Goal: Information Seeking & Learning: Learn about a topic

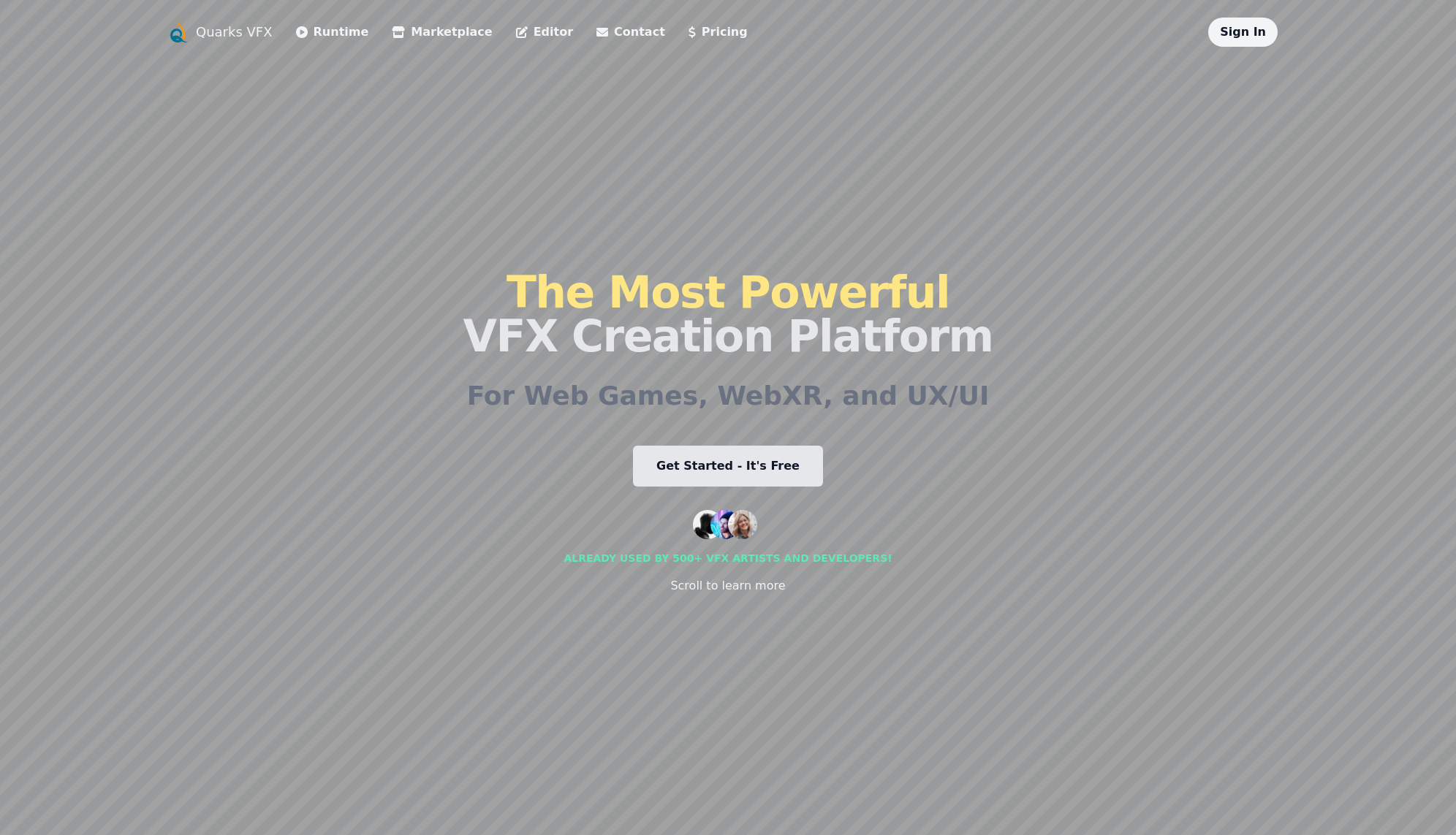
drag, startPoint x: 372, startPoint y: 475, endPoint x: 431, endPoint y: 391, distance: 102.6
click at [431, 391] on div "Quarks VFX Runtime Marketplace Editor Contact Pricing Sign In The Most Powerful…" at bounding box center [728, 418] width 1123 height 800
click at [483, 448] on div "Quarks VFX Runtime Marketplace Editor Contact Pricing Sign In The Most Powerful…" at bounding box center [728, 418] width 1123 height 800
click at [548, 409] on h2 "For Web Games, WebXR, and UX/UI" at bounding box center [728, 395] width 523 height 29
click at [552, 489] on div "The Most Powerful VFX Creation Platform For Web Games, WebXR, and UX/UI Get Sta…" at bounding box center [728, 432] width 530 height 771
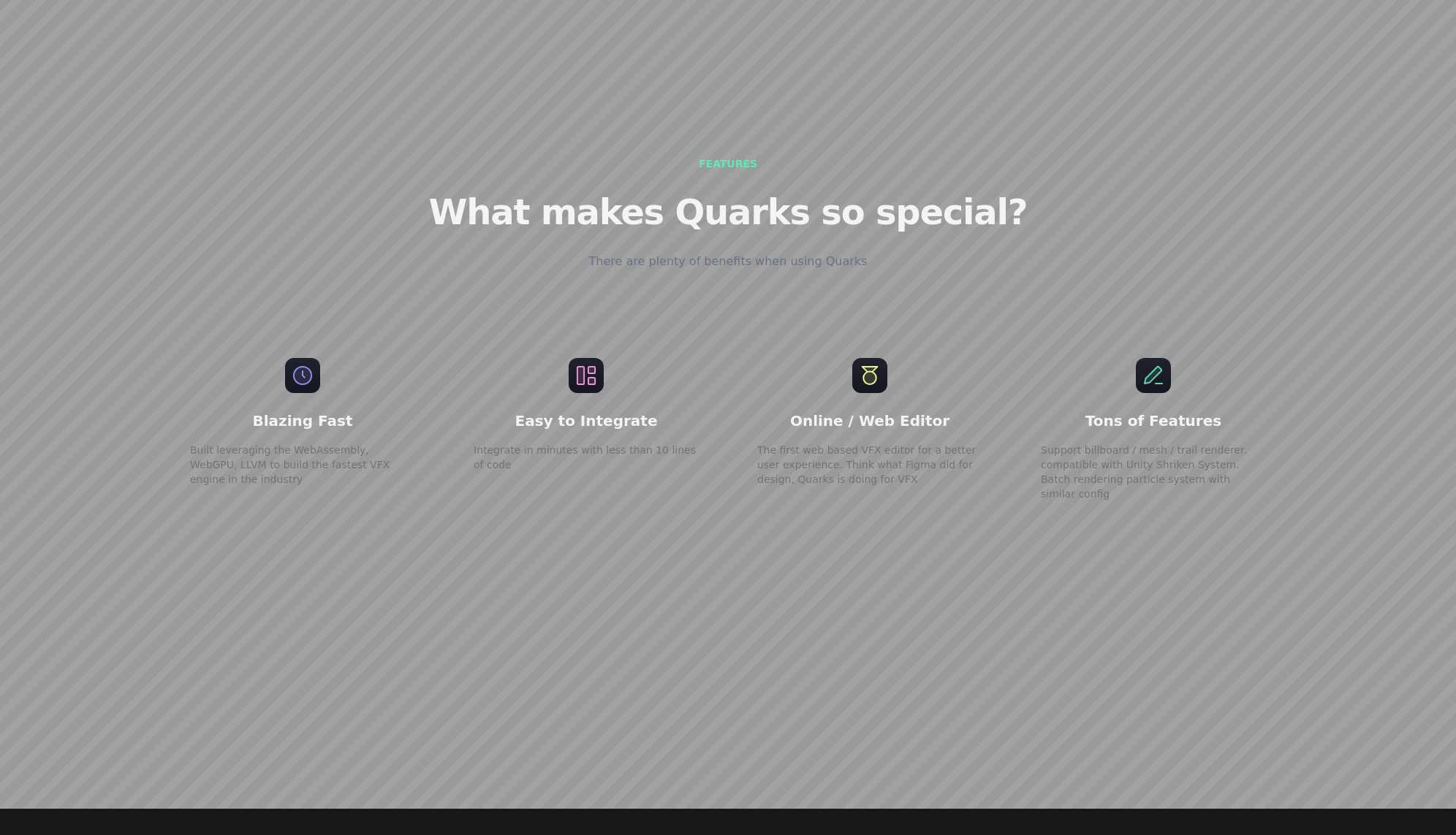
scroll to position [2777, 0]
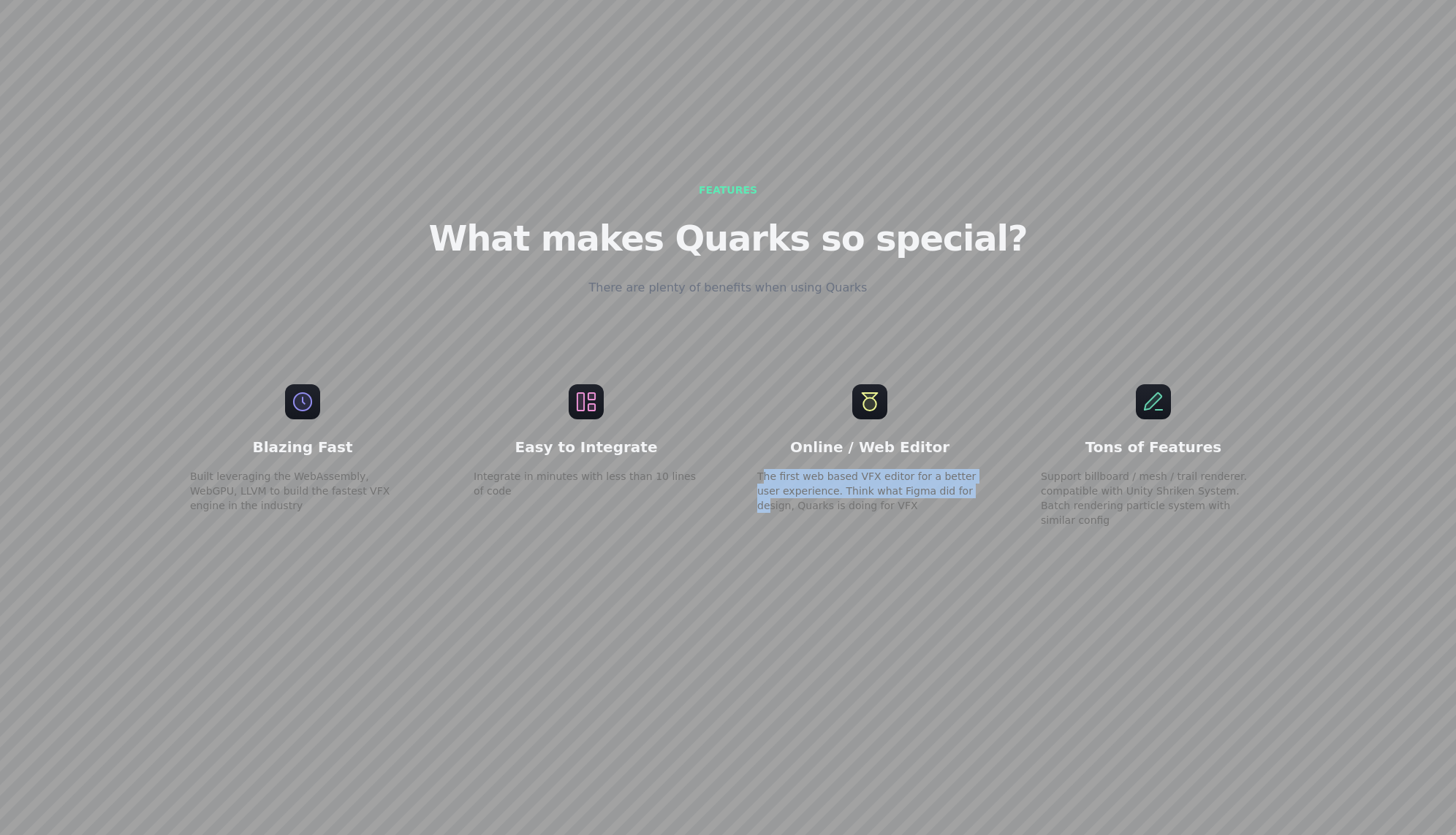
drag, startPoint x: 761, startPoint y: 432, endPoint x: 937, endPoint y: 460, distance: 178.2
click at [937, 469] on p "The first web based VFX editor for a better user experience. Think what Figma d…" at bounding box center [870, 490] width 225 height 44
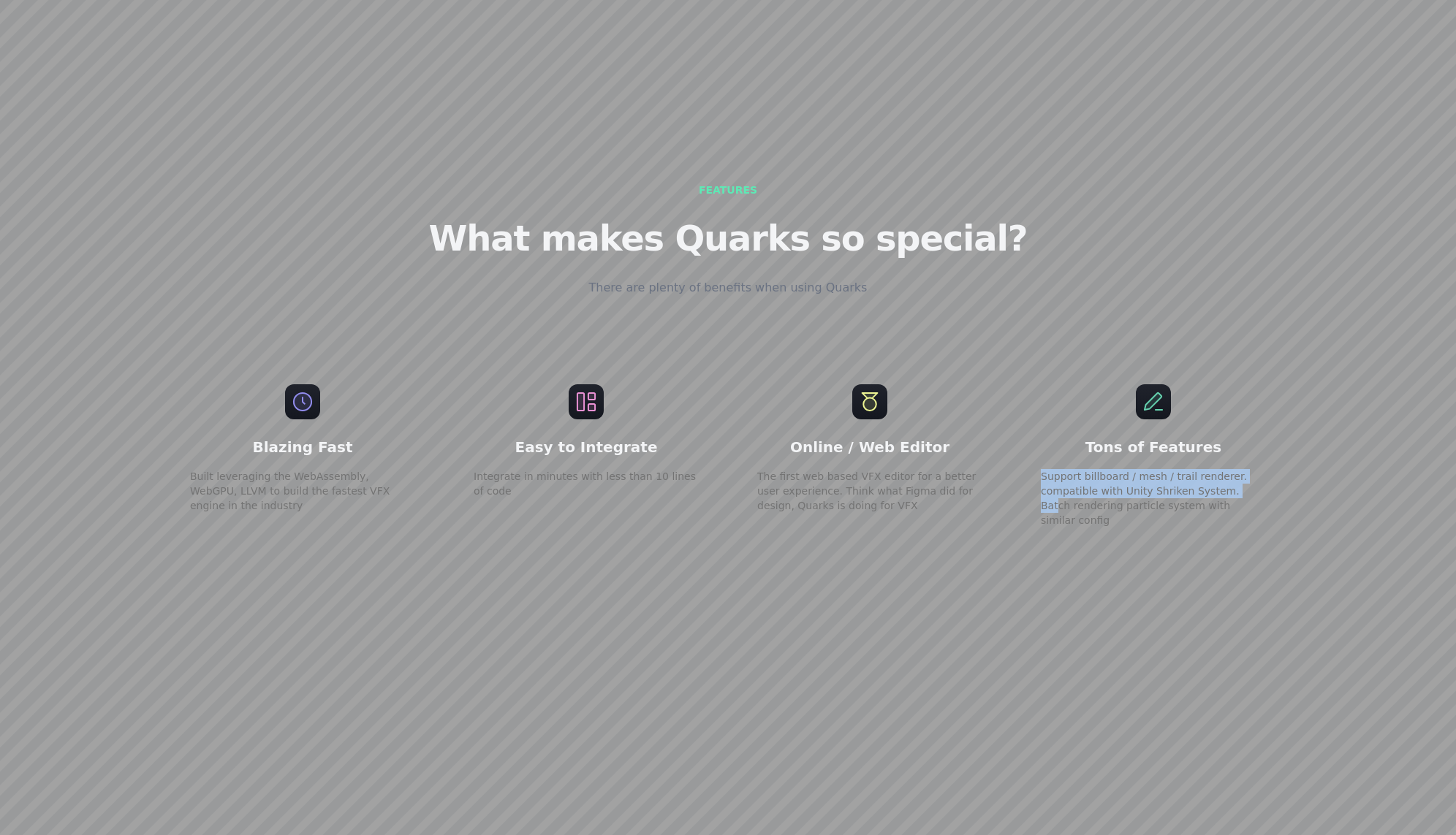
drag, startPoint x: 1036, startPoint y: 437, endPoint x: 1240, endPoint y: 459, distance: 205.2
click at [1237, 457] on div "Tons of Features Support billboard / mesh / trail renderer. compatible with Uni…" at bounding box center [1153, 456] width 272 height 190
click at [1240, 469] on p "Support billboard / mesh / trail renderer. compatible with Unity Shriken System…" at bounding box center [1153, 498] width 225 height 59
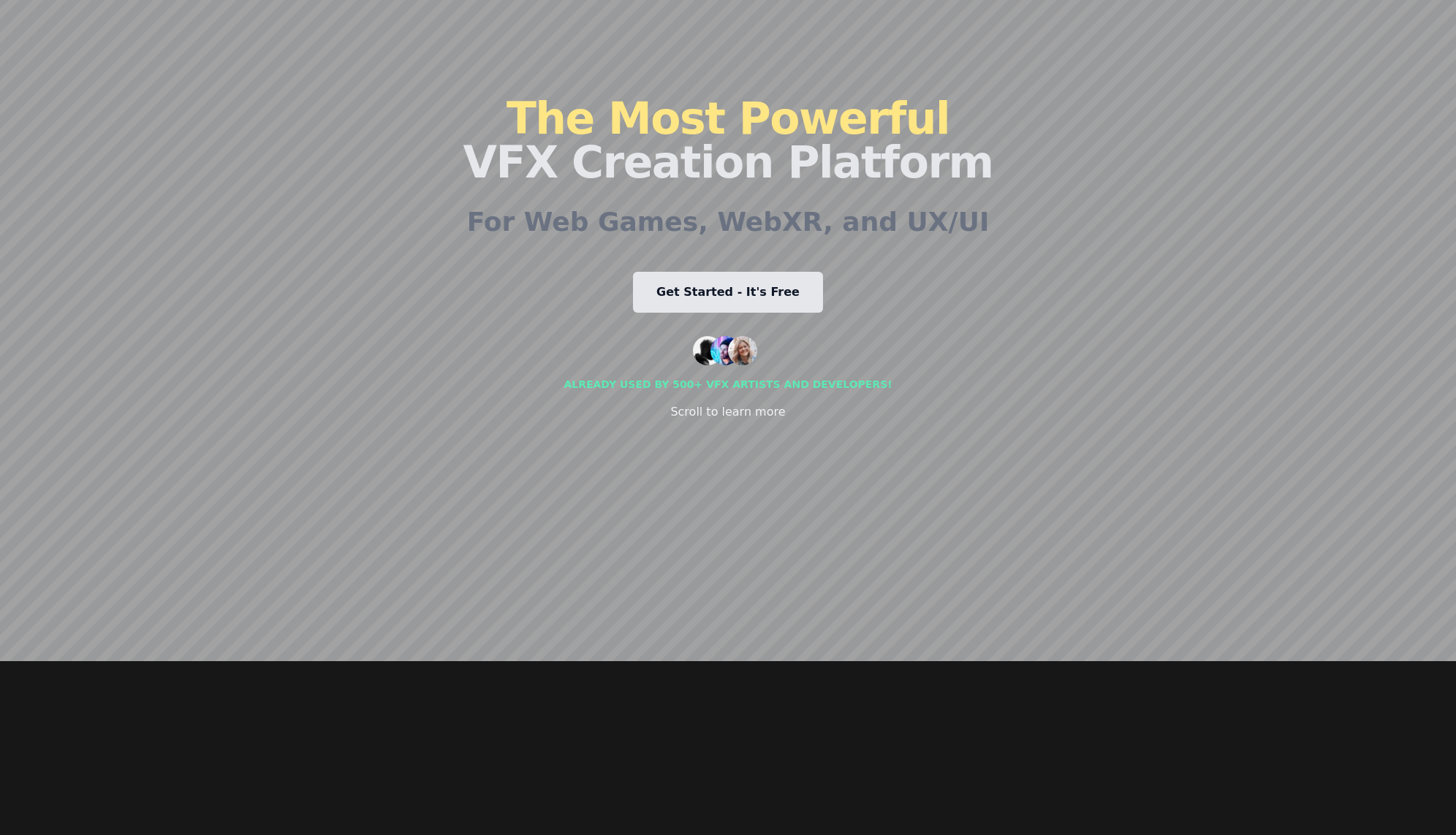
scroll to position [0, 0]
